Goal: Task Accomplishment & Management: Manage account settings

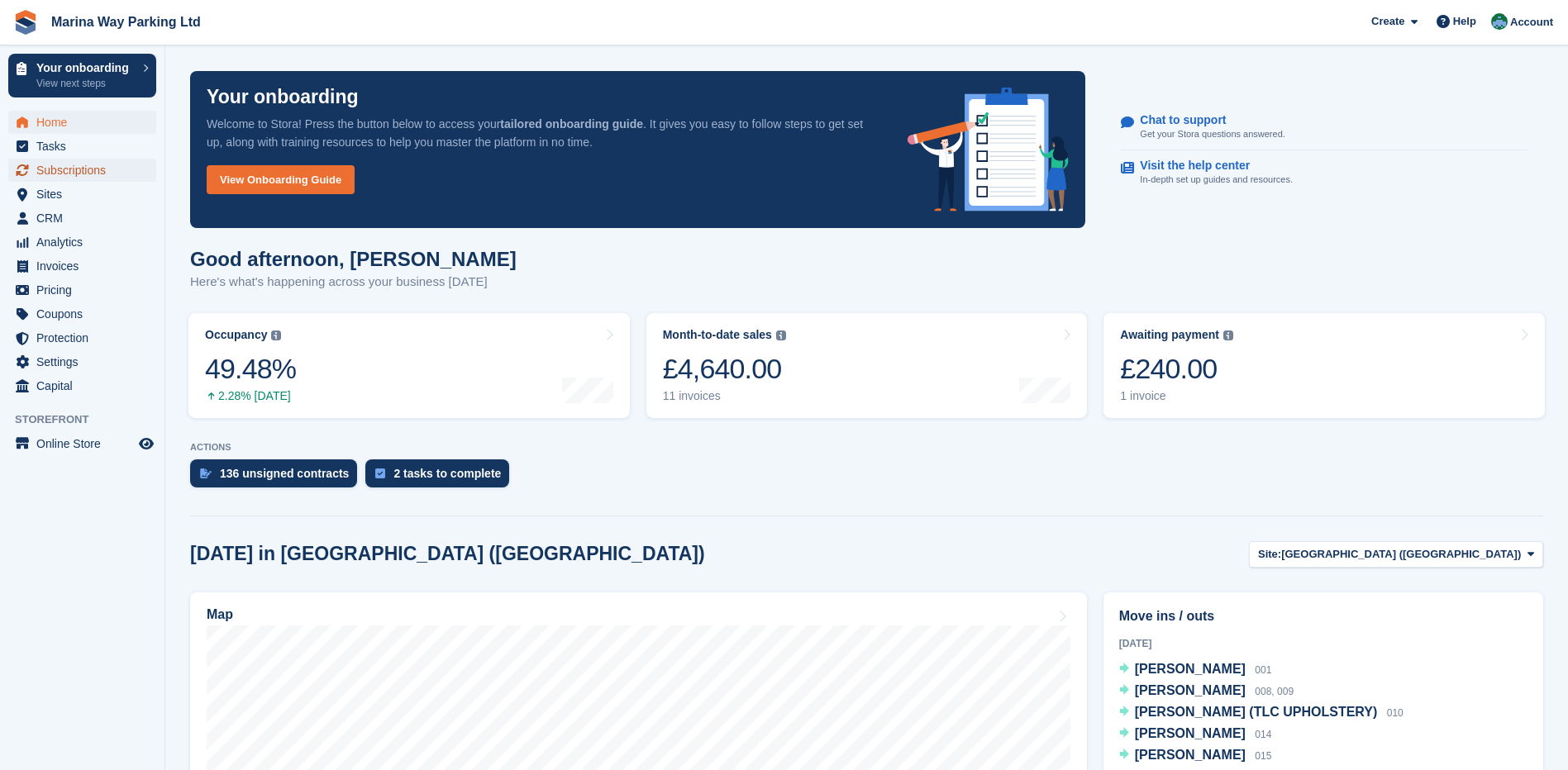
click at [98, 173] on span "Subscriptions" at bounding box center [86, 170] width 100 height 23
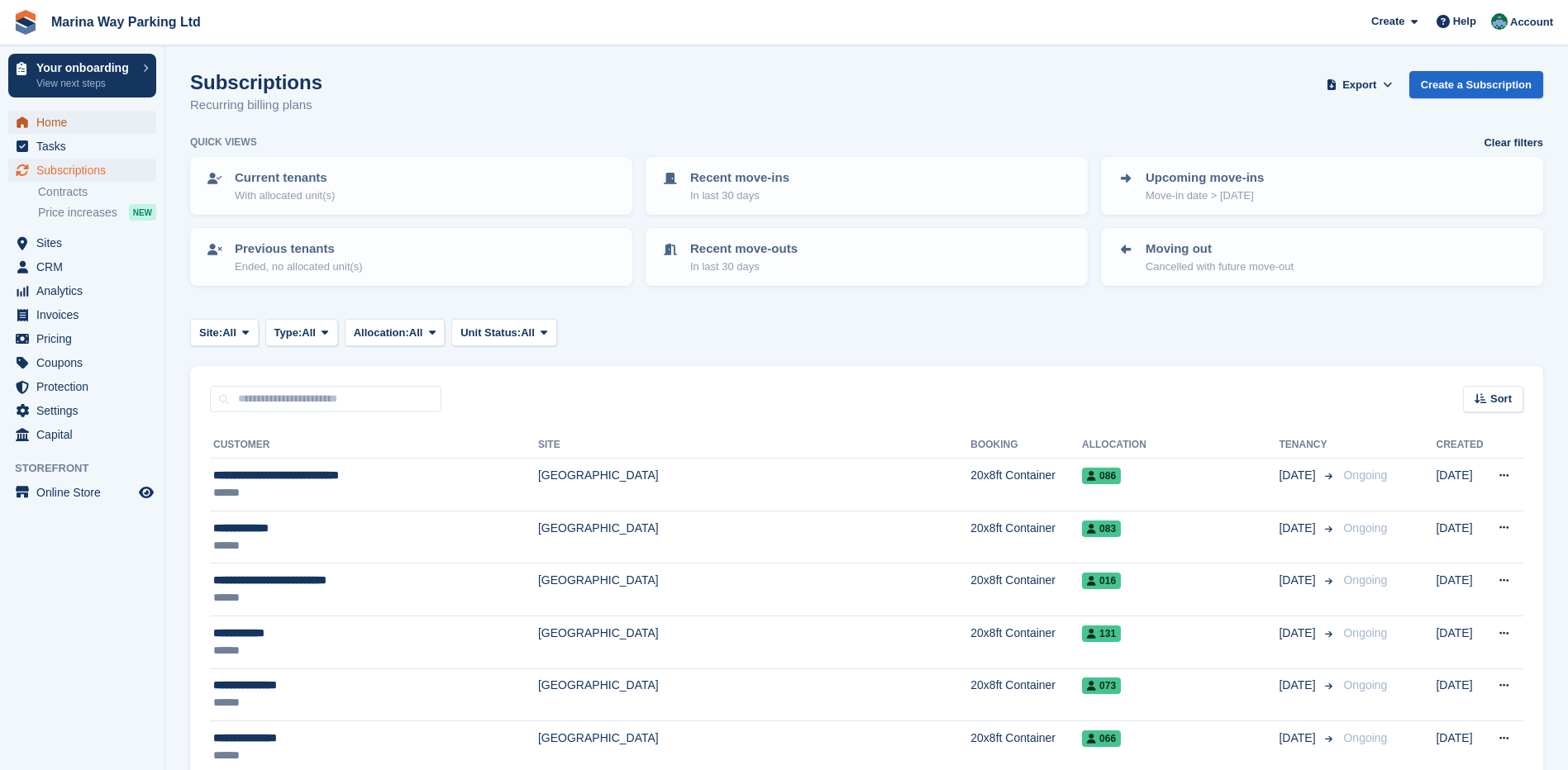
click at [59, 130] on span "Home" at bounding box center [86, 122] width 100 height 23
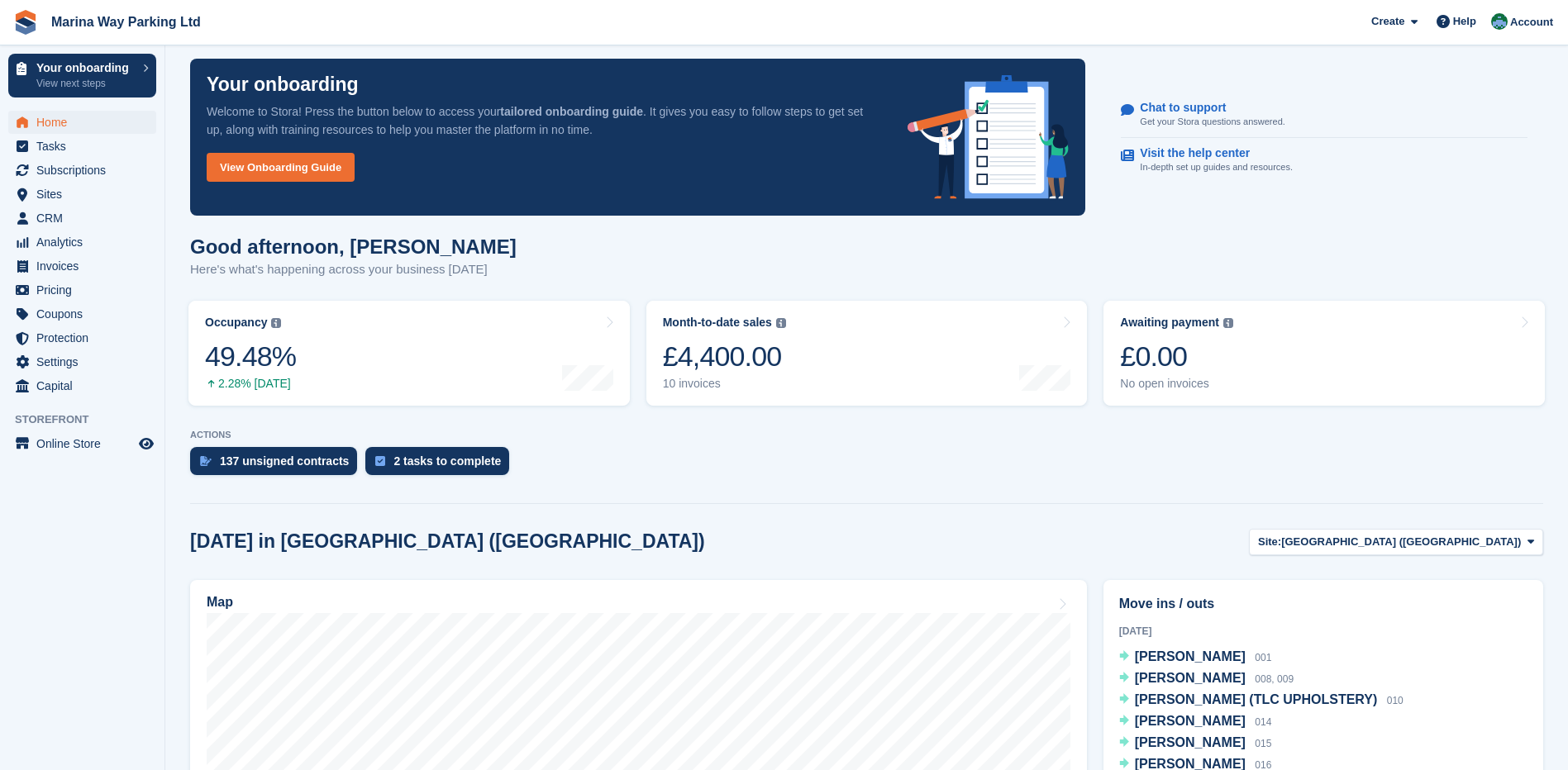
scroll to position [248, 0]
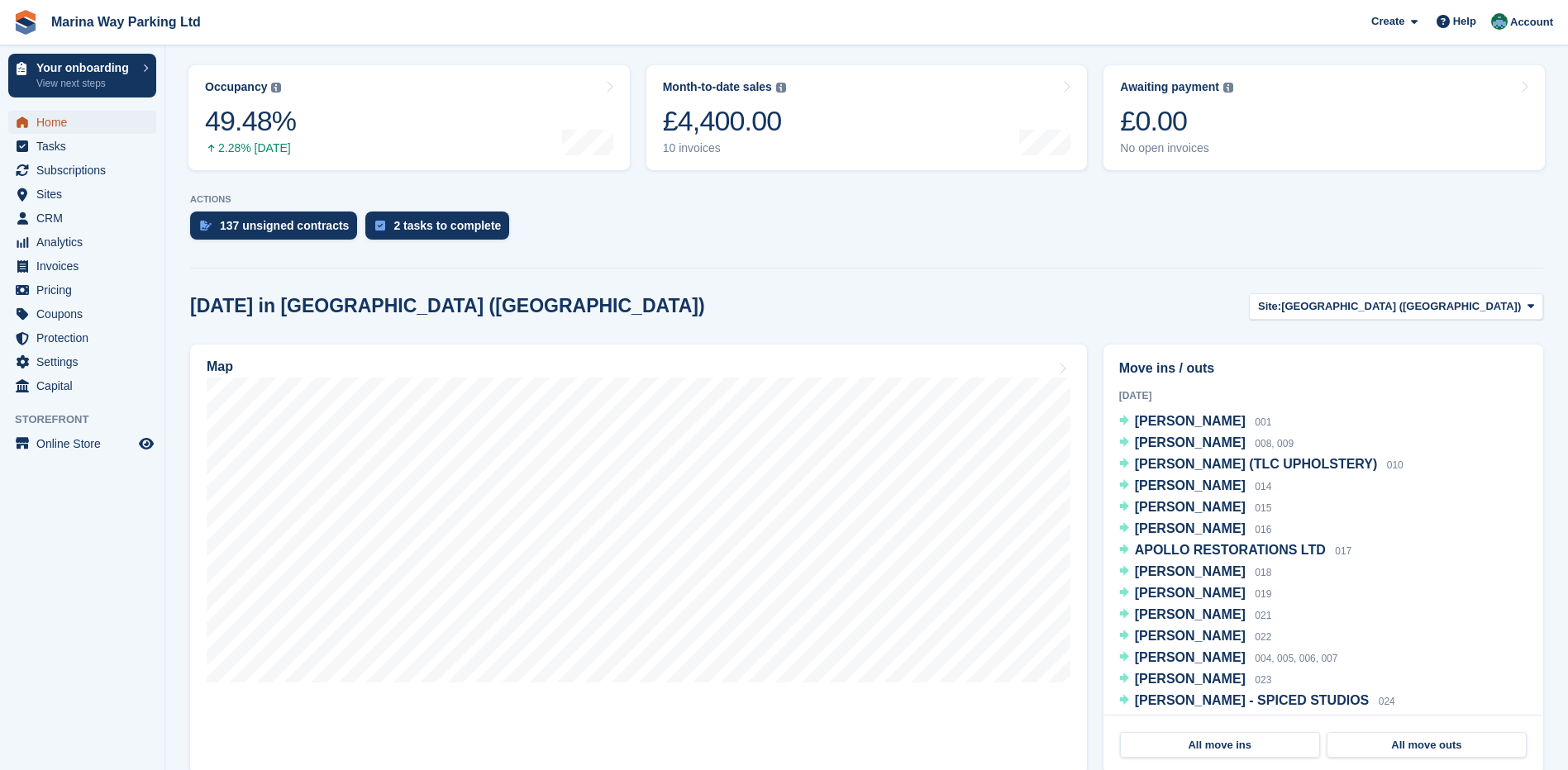
click at [56, 124] on span "Home" at bounding box center [86, 122] width 100 height 23
